Goal: Task Accomplishment & Management: Use online tool/utility

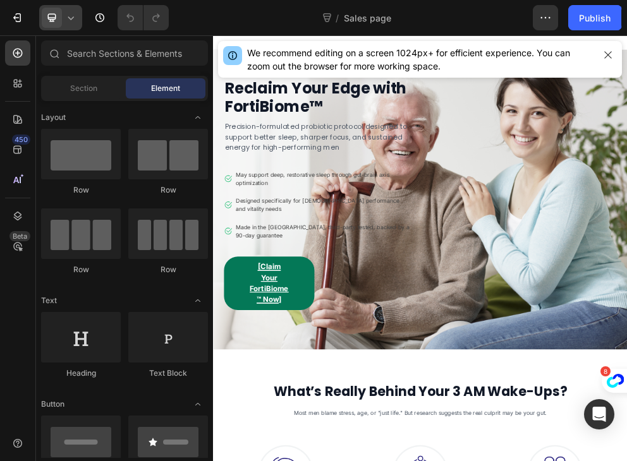
click at [64, 20] on icon at bounding box center [70, 17] width 13 height 13
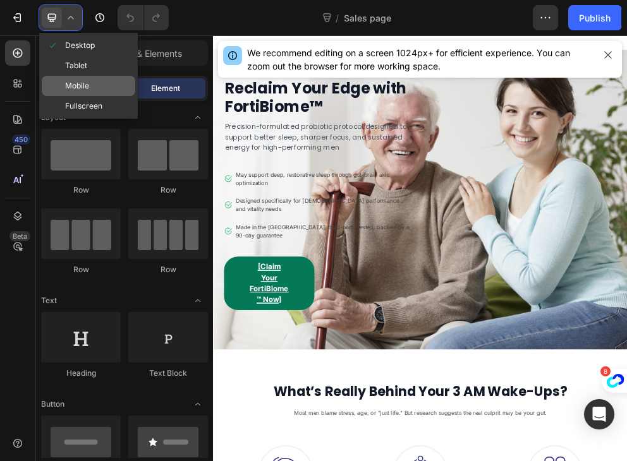
click at [87, 87] on span "Mobile" at bounding box center [77, 86] width 24 height 13
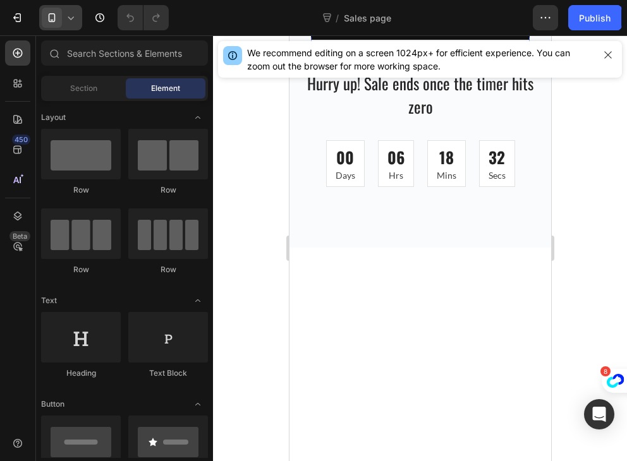
scroll to position [3256, 0]
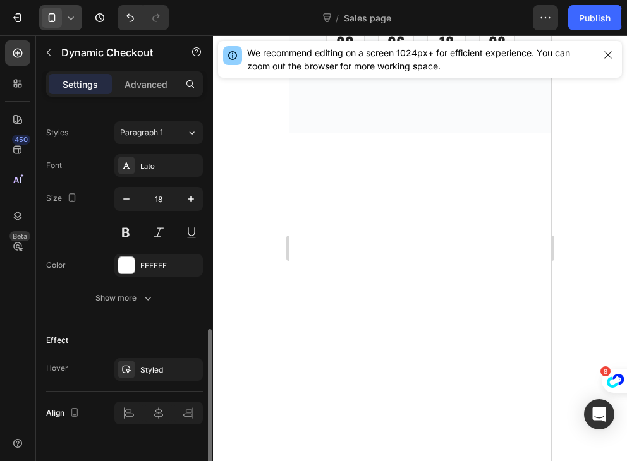
scroll to position [566, 0]
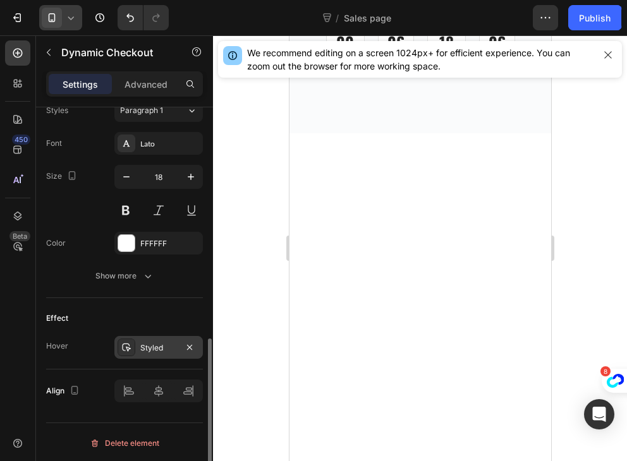
click at [124, 346] on icon at bounding box center [126, 348] width 10 height 10
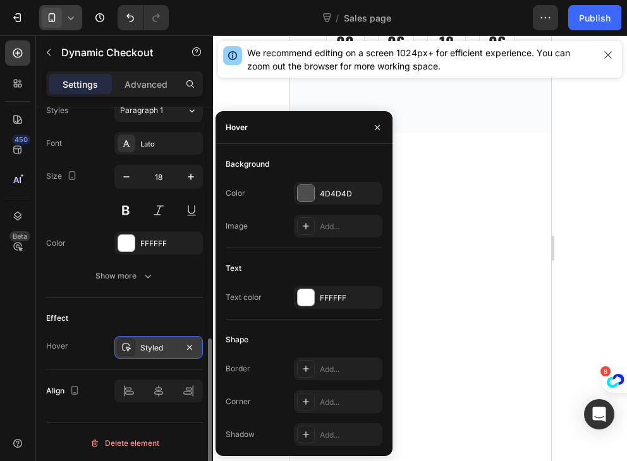
click at [124, 346] on icon at bounding box center [126, 348] width 10 height 10
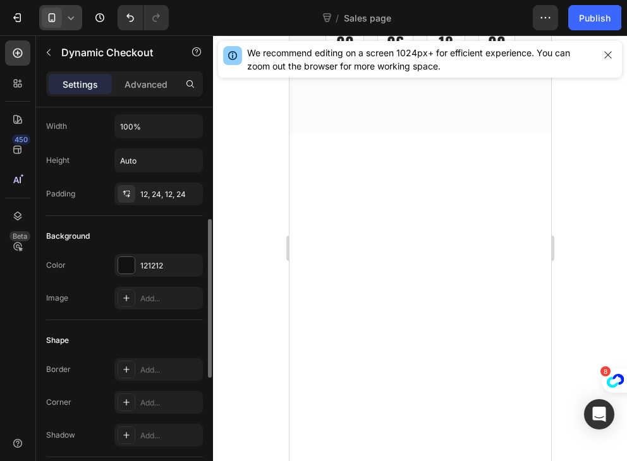
scroll to position [214, 0]
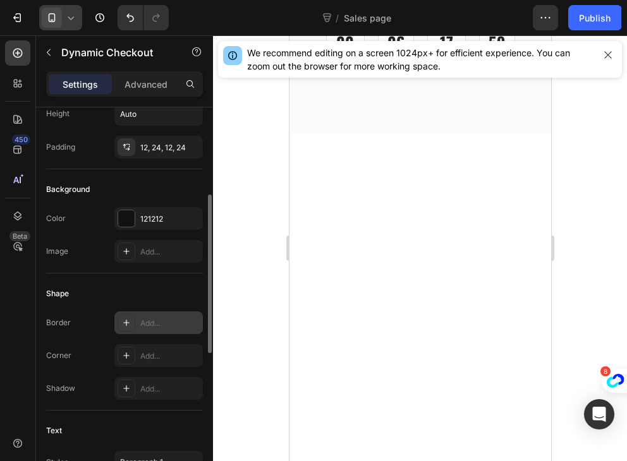
click at [157, 320] on div "Add..." at bounding box center [169, 323] width 59 height 11
click at [131, 352] on div at bounding box center [127, 356] width 18 height 18
click at [94, 354] on div "Corner Round" at bounding box center [124, 355] width 157 height 23
click at [132, 224] on div at bounding box center [126, 218] width 16 height 16
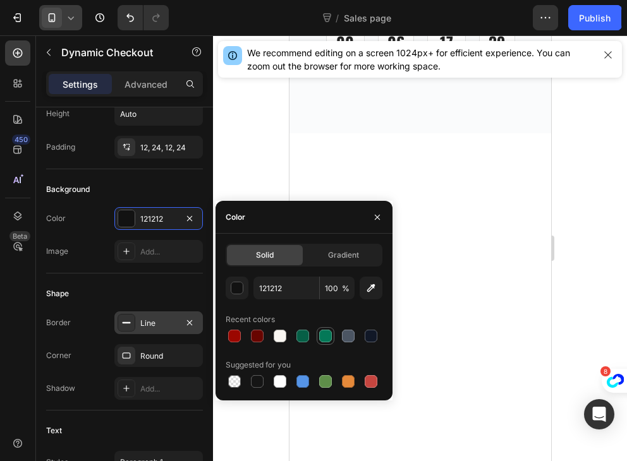
click at [329, 339] on div at bounding box center [325, 336] width 13 height 13
type input "047857"
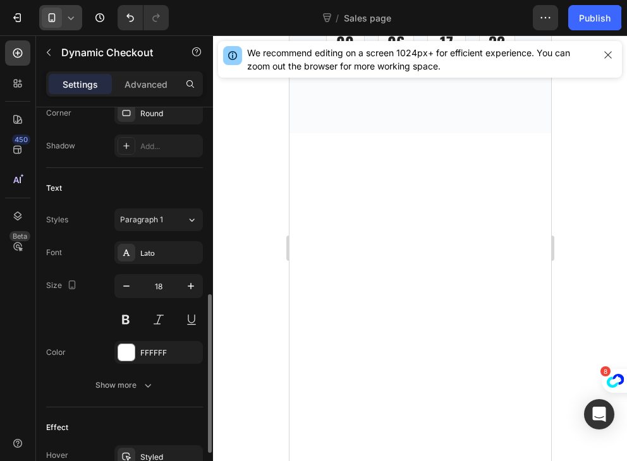
scroll to position [458, 0]
click at [145, 258] on div "Lato" at bounding box center [158, 252] width 88 height 23
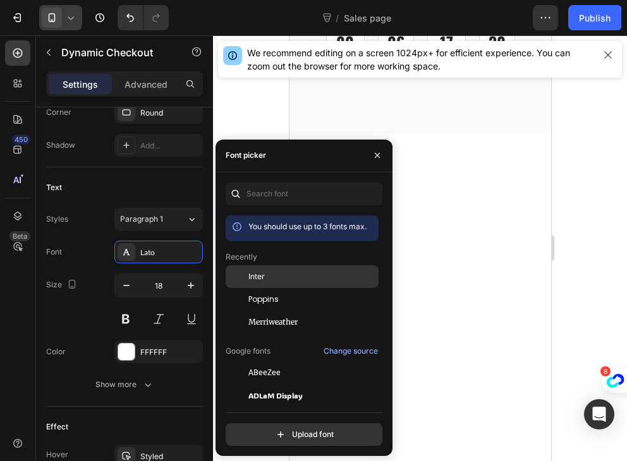
click at [257, 276] on span "Inter" at bounding box center [256, 276] width 16 height 11
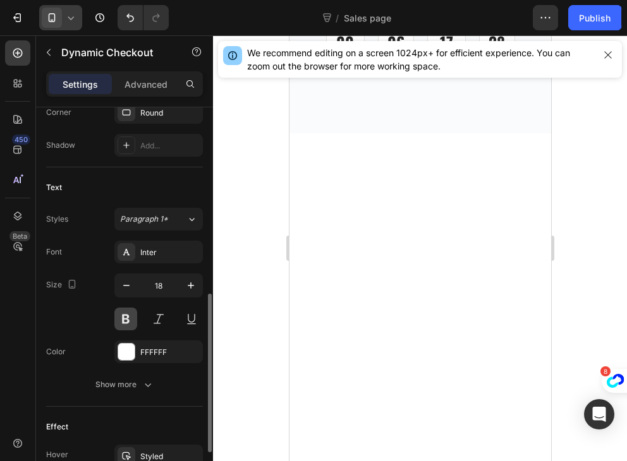
click at [129, 314] on button at bounding box center [125, 319] width 23 height 23
click at [190, 288] on icon "button" at bounding box center [191, 285] width 13 height 13
type input "19"
drag, startPoint x: 444, startPoint y: 249, endPoint x: 358, endPoint y: 253, distance: 86.7
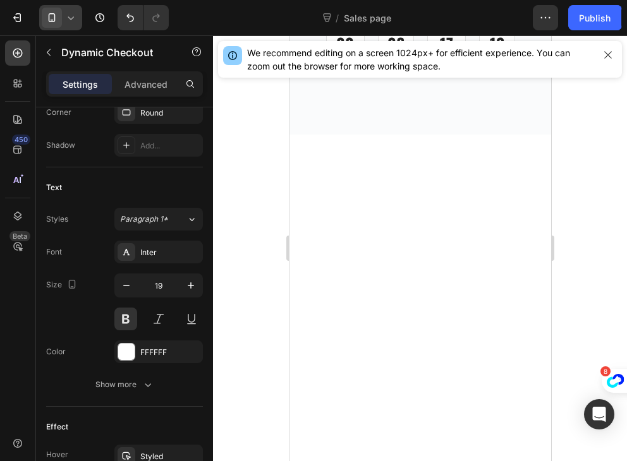
click at [245, 238] on div at bounding box center [420, 248] width 414 height 426
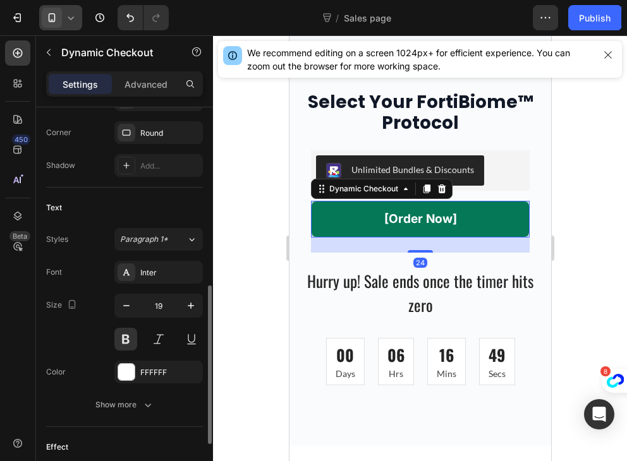
scroll to position [439, 0]
click at [192, 306] on icon "button" at bounding box center [191, 304] width 13 height 13
type input "20"
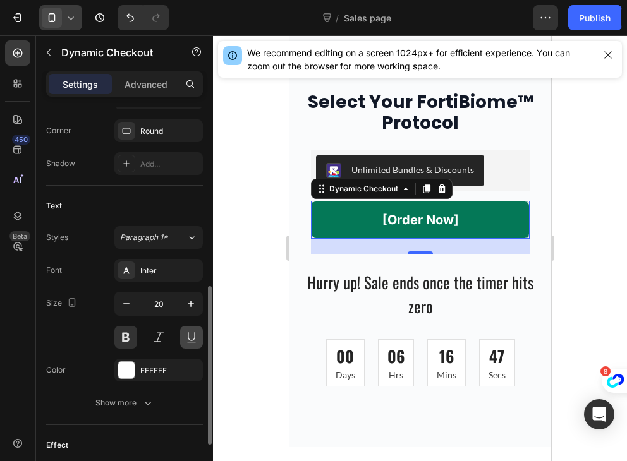
click at [191, 341] on button at bounding box center [191, 337] width 23 height 23
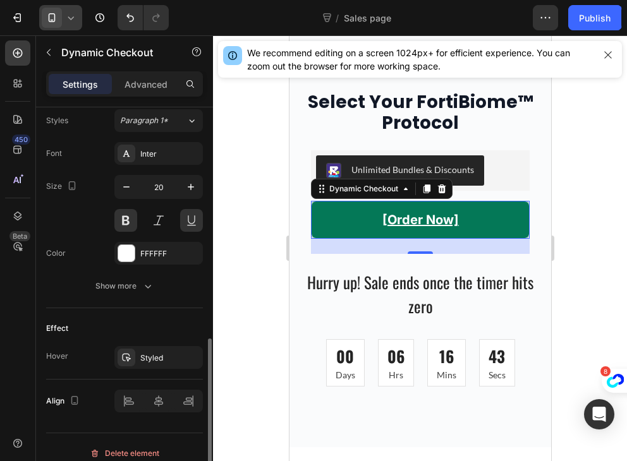
scroll to position [560, 0]
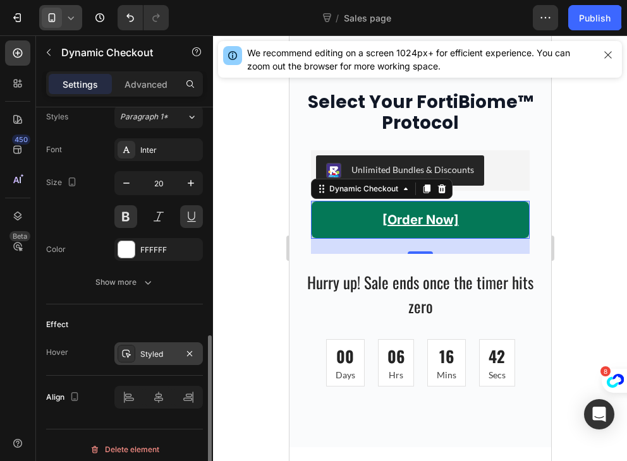
click at [162, 343] on div "Styled" at bounding box center [158, 354] width 88 height 23
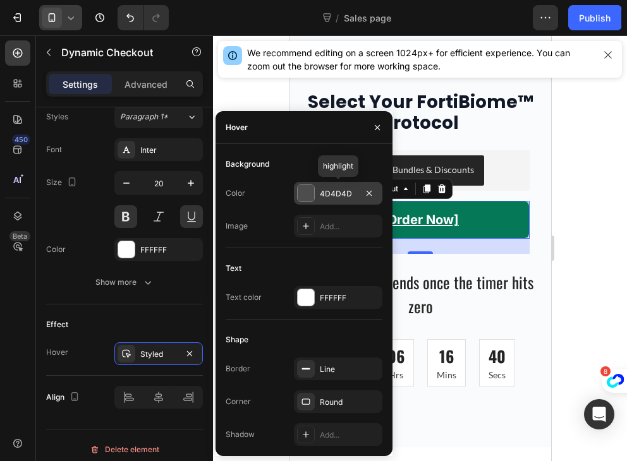
click at [303, 186] on div at bounding box center [306, 193] width 16 height 16
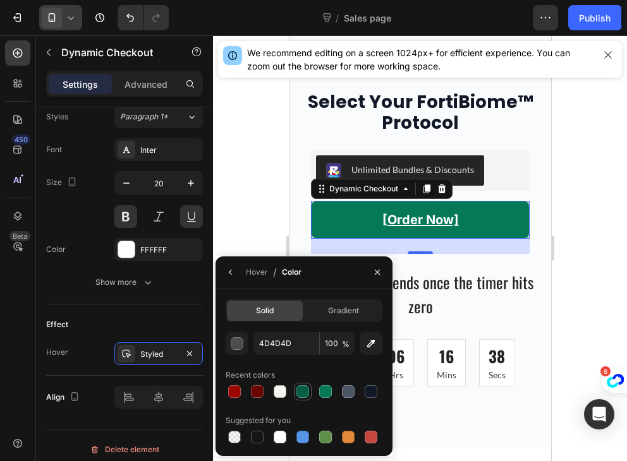
click at [298, 392] on div at bounding box center [302, 391] width 13 height 13
type input "065F46"
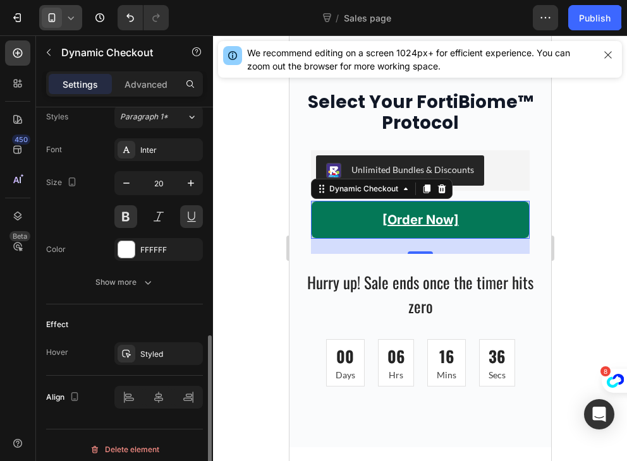
click at [130, 306] on div "Effect Hover Styled" at bounding box center [124, 340] width 157 height 71
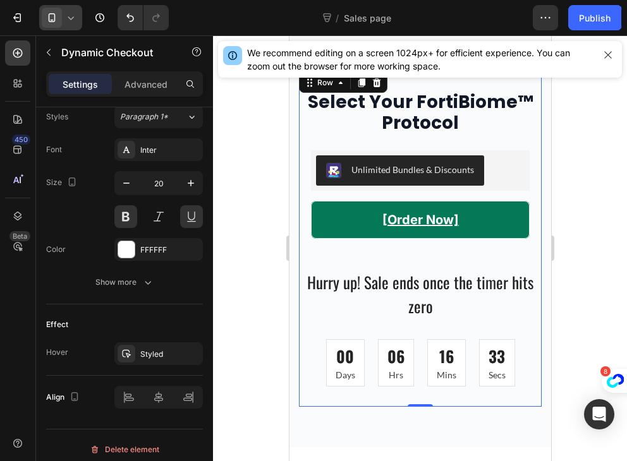
scroll to position [0, 0]
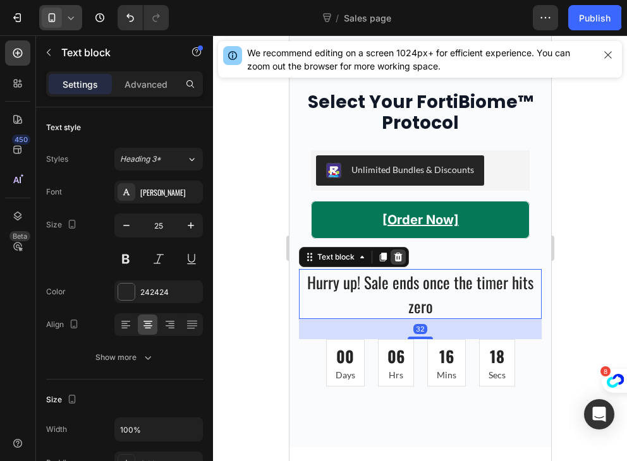
click at [394, 255] on icon at bounding box center [397, 257] width 10 height 10
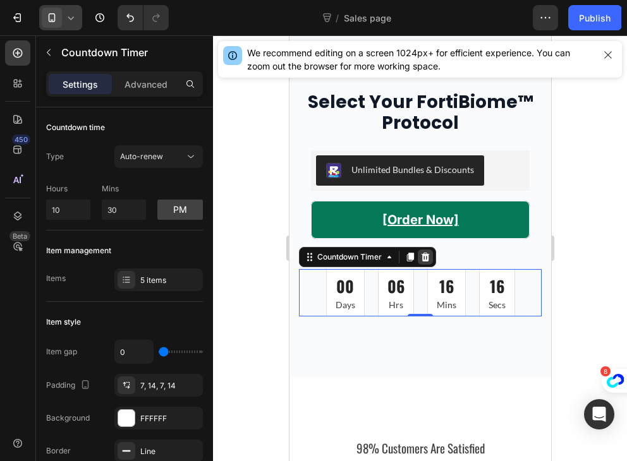
click at [430, 257] on div at bounding box center [424, 257] width 15 height 15
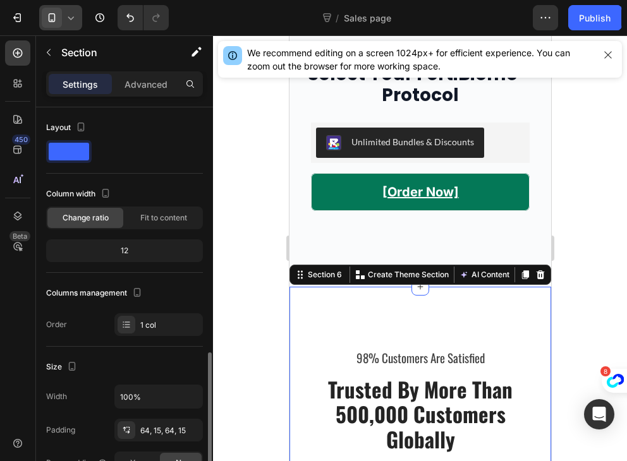
scroll to position [347, 0]
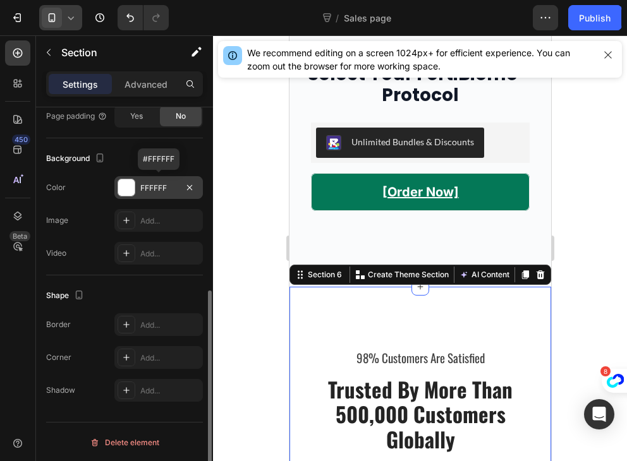
click at [142, 190] on div "FFFFFF" at bounding box center [158, 188] width 37 height 11
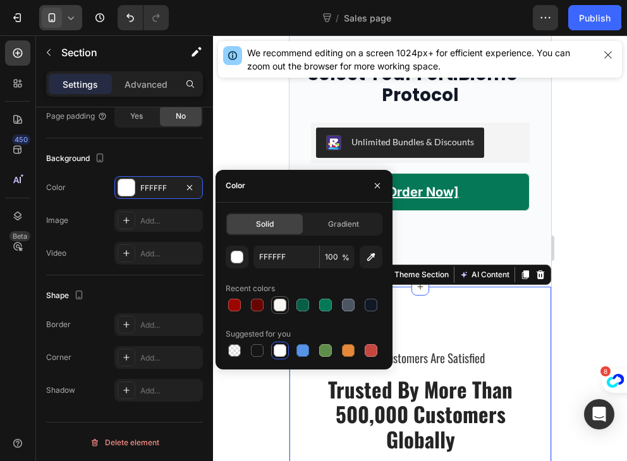
click at [274, 303] on div at bounding box center [280, 305] width 13 height 13
type input "FAF7F2"
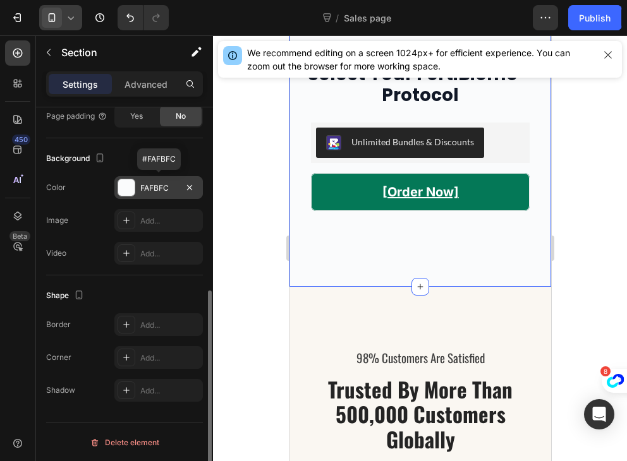
click at [167, 185] on div "FAFBFC" at bounding box center [158, 188] width 37 height 11
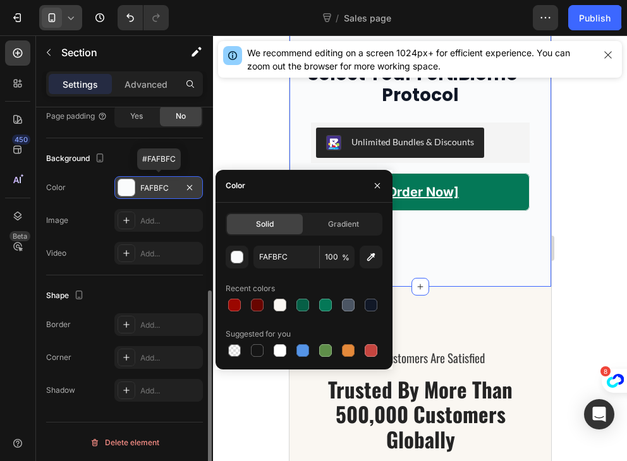
click at [167, 185] on div "FAFBFC" at bounding box center [158, 188] width 37 height 11
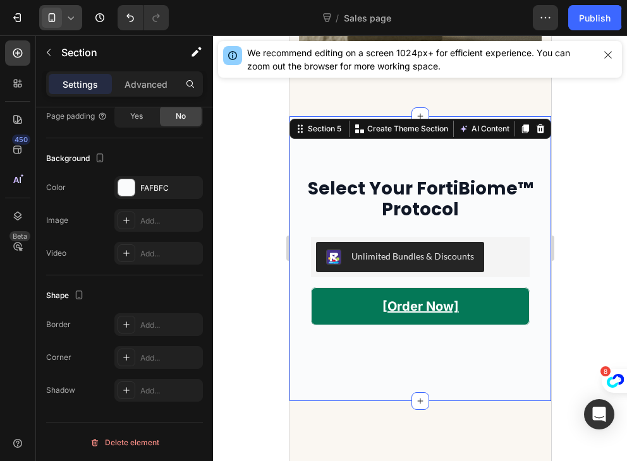
scroll to position [3286, 0]
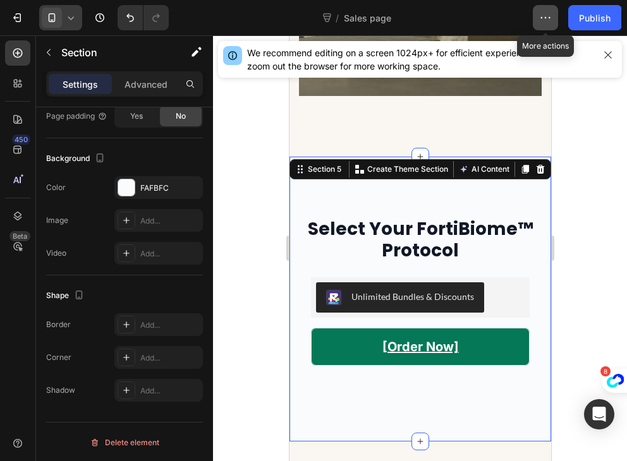
click at [546, 13] on icon "button" at bounding box center [545, 17] width 13 height 13
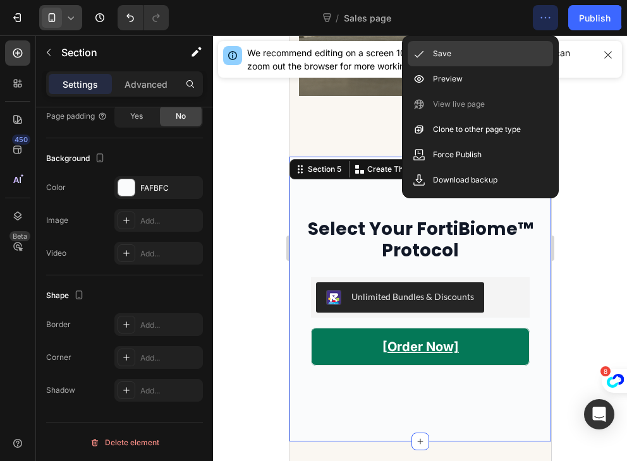
click at [487, 49] on div "Save" at bounding box center [480, 53] width 145 height 25
click at [604, 154] on div at bounding box center [420, 248] width 414 height 426
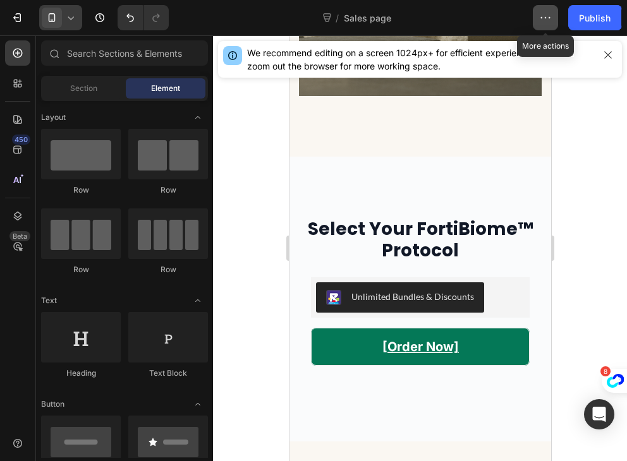
click at [537, 21] on button "button" at bounding box center [545, 17] width 25 height 25
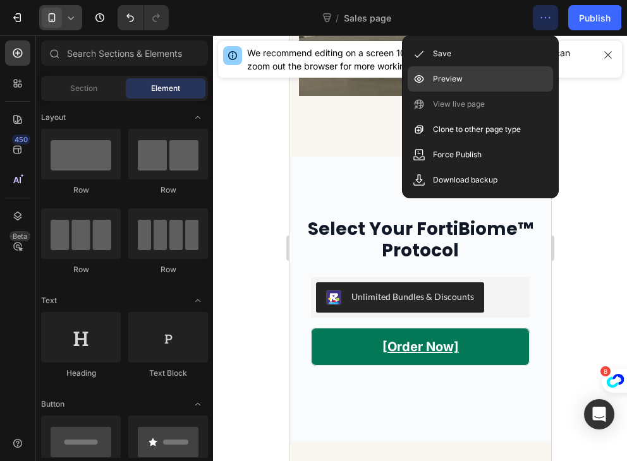
click at [449, 79] on p "Preview" at bounding box center [448, 79] width 30 height 13
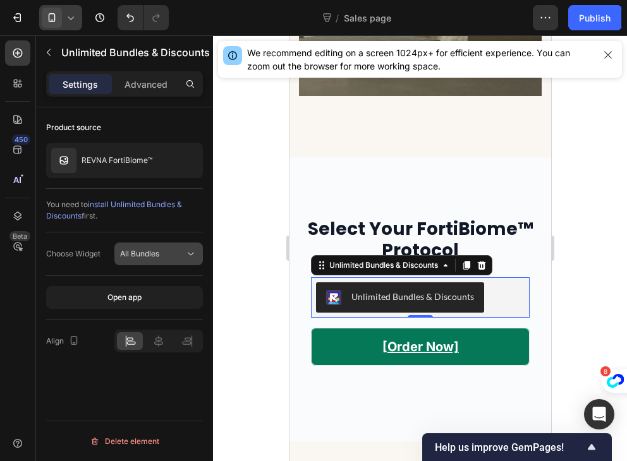
click at [145, 255] on span "All Bundles" at bounding box center [139, 253] width 39 height 9
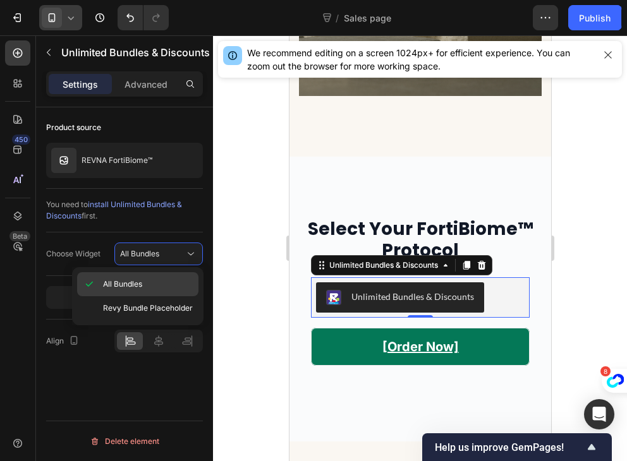
click at [142, 287] on span "All Bundles" at bounding box center [122, 284] width 39 height 11
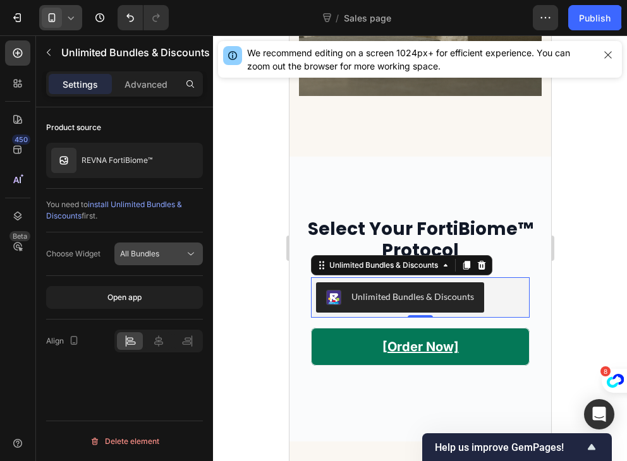
click at [175, 250] on div "All Bundles" at bounding box center [152, 253] width 64 height 11
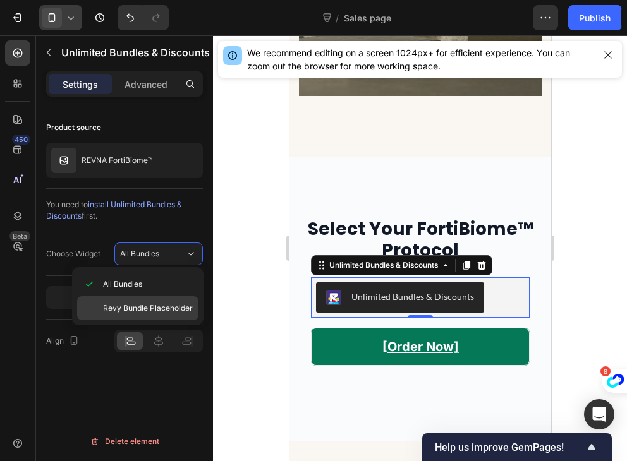
click at [154, 313] on span "Revy Bundle Placeholder" at bounding box center [148, 308] width 90 height 11
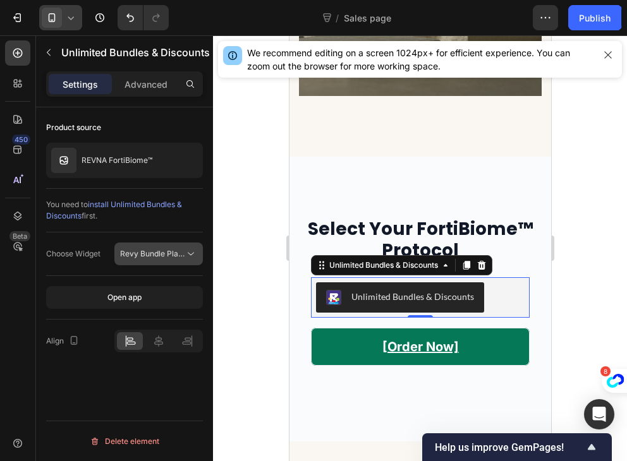
click at [163, 259] on div "Revy Bundle Placeholder" at bounding box center [158, 254] width 77 height 13
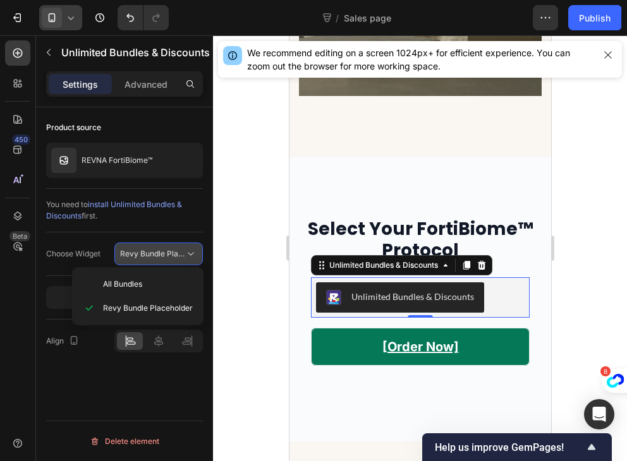
click at [163, 259] on div "Revy Bundle Placeholder" at bounding box center [158, 254] width 77 height 13
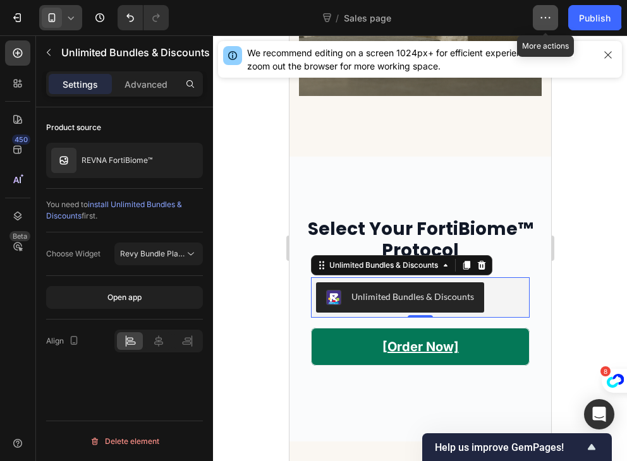
click at [549, 21] on icon "button" at bounding box center [545, 17] width 13 height 13
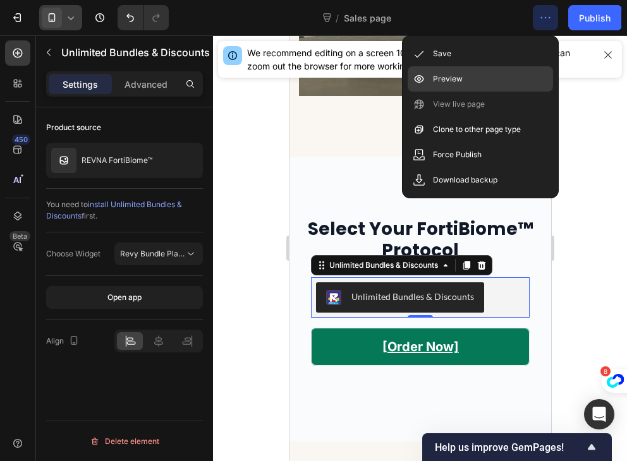
click at [437, 82] on p "Preview" at bounding box center [448, 79] width 30 height 13
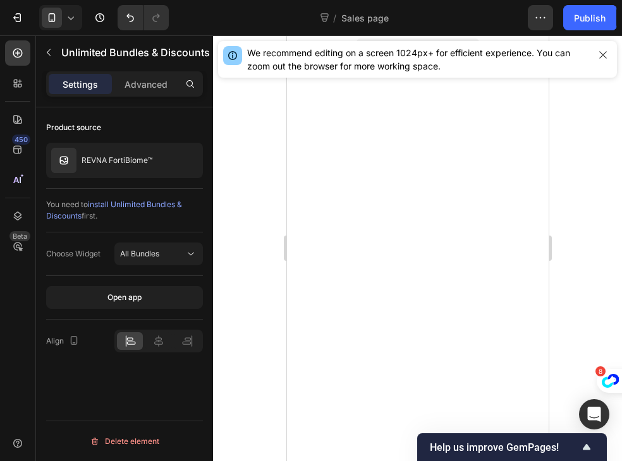
scroll to position [3602, 0]
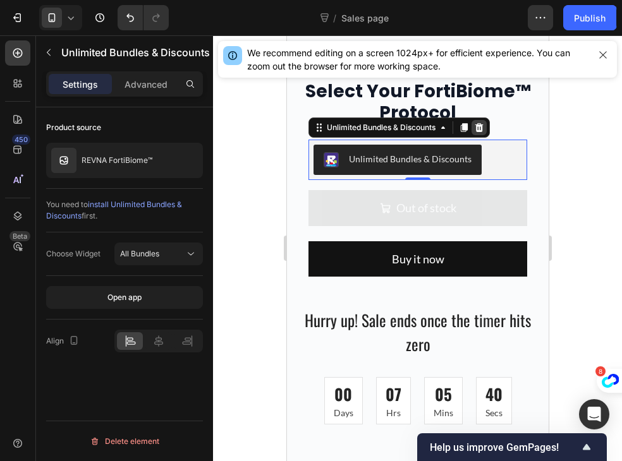
click at [479, 126] on icon at bounding box center [479, 127] width 8 height 9
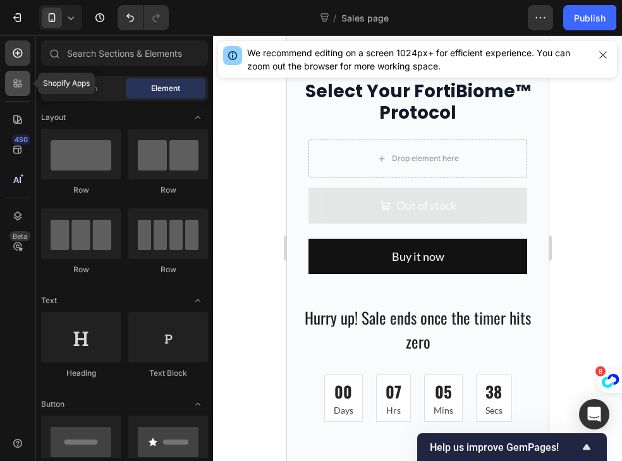
click at [20, 87] on icon at bounding box center [17, 83] width 13 height 13
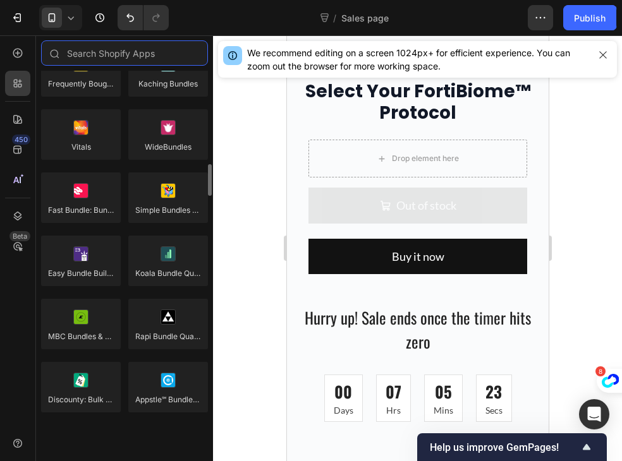
scroll to position [1048, 0]
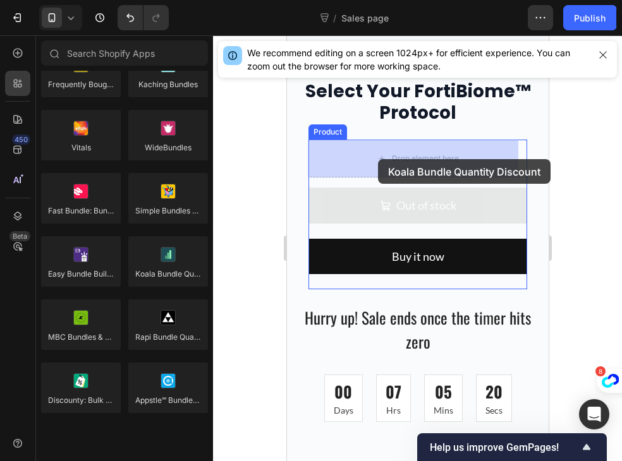
drag, startPoint x: 421, startPoint y: 297, endPoint x: 377, endPoint y: 159, distance: 144.5
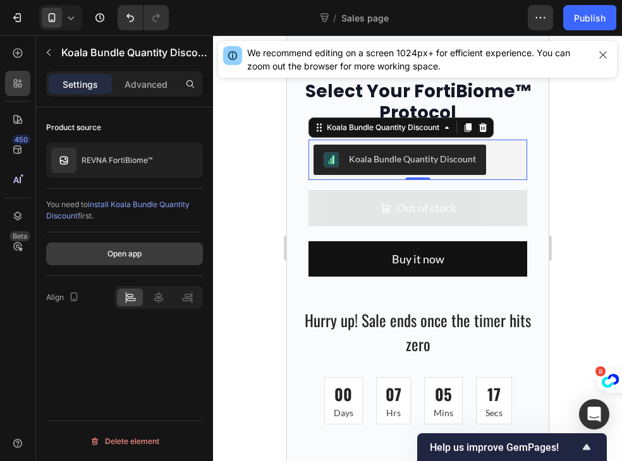
click at [167, 247] on button "Open app" at bounding box center [124, 254] width 157 height 23
